Goal: Task Accomplishment & Management: Use online tool/utility

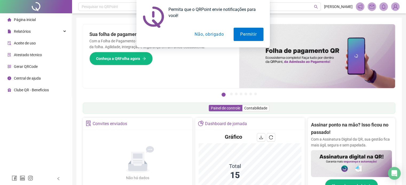
click at [208, 31] on button "Não, obrigado" at bounding box center [209, 34] width 42 height 13
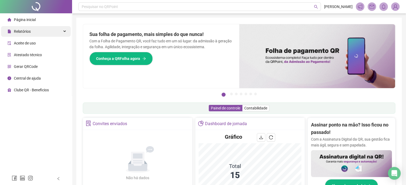
click at [23, 33] on span "Relatórios" at bounding box center [22, 31] width 17 height 4
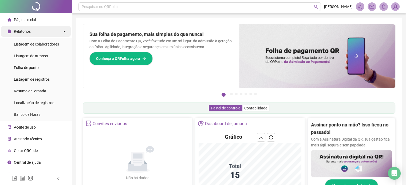
click at [27, 32] on span "Relatórios" at bounding box center [22, 31] width 17 height 4
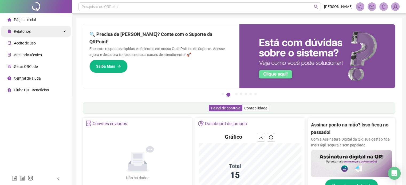
click at [18, 32] on span "Relatórios" at bounding box center [22, 31] width 17 height 4
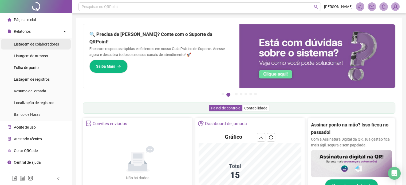
click at [19, 45] on span "Listagem de colaboradores" at bounding box center [36, 44] width 45 height 4
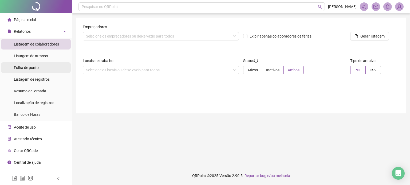
drag, startPoint x: 23, startPoint y: 67, endPoint x: 53, endPoint y: 68, distance: 30.4
click at [23, 68] on span "Folha de ponto" at bounding box center [26, 68] width 25 height 4
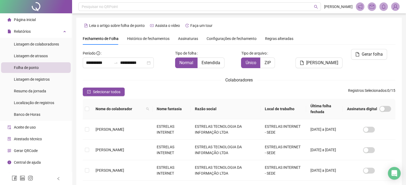
scroll to position [16, 0]
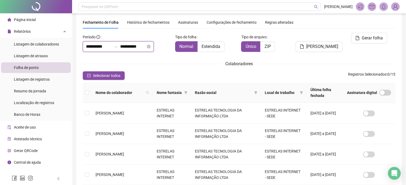
click at [142, 46] on input "**********" at bounding box center [133, 46] width 26 height 6
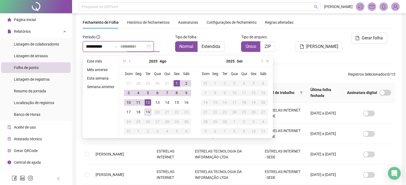
type input "**********"
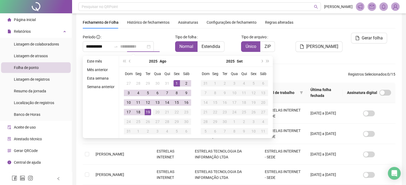
click at [146, 112] on div "19" at bounding box center [148, 112] width 6 height 6
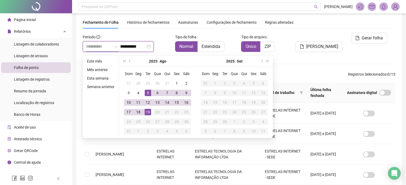
type input "**********"
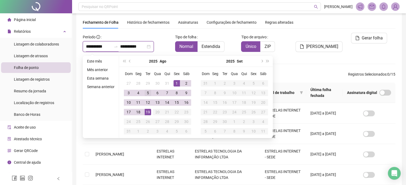
type input "**********"
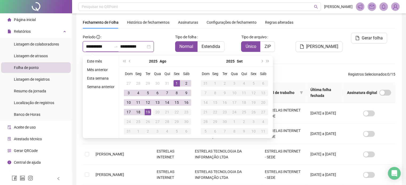
type input "**********"
click at [175, 83] on div "1" at bounding box center [176, 83] width 6 height 6
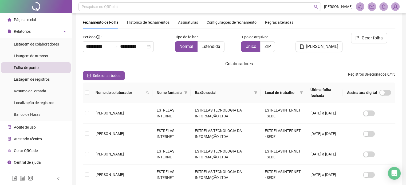
click at [163, 62] on div "Colaboradores" at bounding box center [239, 64] width 312 height 7
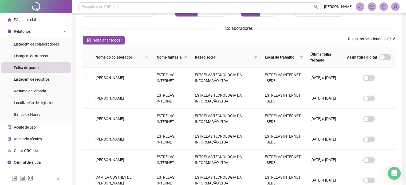
scroll to position [185, 0]
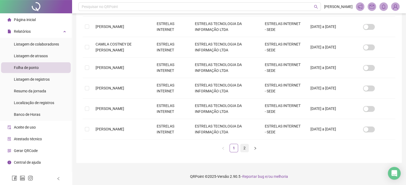
click at [245, 148] on link "2" at bounding box center [244, 148] width 8 height 8
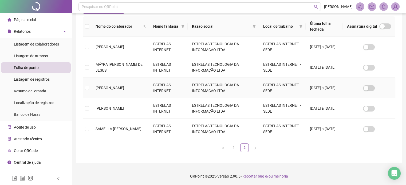
scroll to position [56, 0]
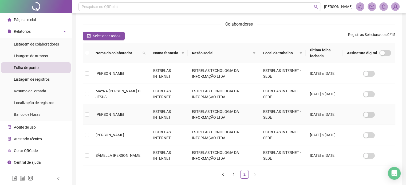
click at [89, 114] on td at bounding box center [87, 115] width 9 height 21
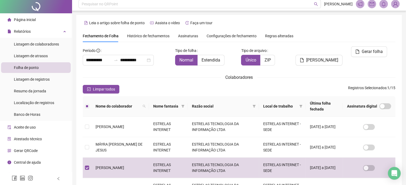
scroll to position [0, 0]
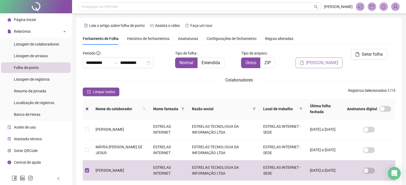
click at [323, 60] on span "[PERSON_NAME]" at bounding box center [322, 63] width 32 height 6
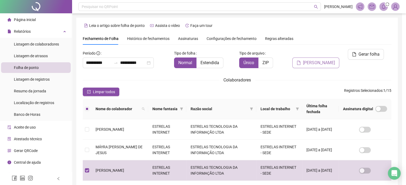
scroll to position [16, 0]
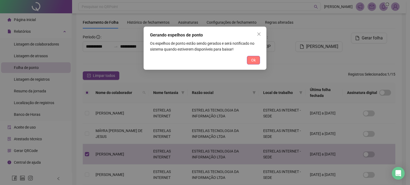
click at [250, 62] on button "Ok" at bounding box center [253, 60] width 13 height 9
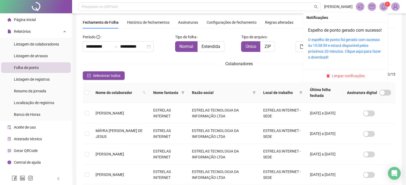
click at [386, 6] on span "1" at bounding box center [387, 4] width 2 height 5
click at [329, 55] on link "O espelho de ponto foi gerado com sucesso às 15:38:59 e estará disponível pelos…" at bounding box center [344, 49] width 73 height 22
